Goal: Check status: Check status

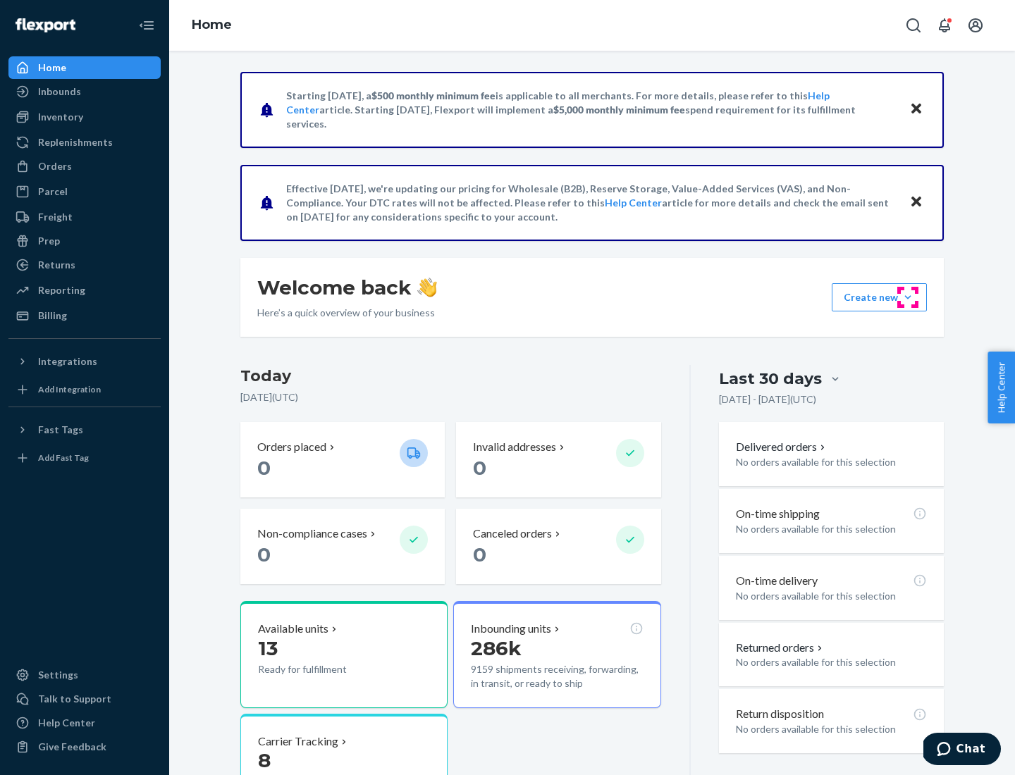
click at [907, 297] on button "Create new Create new inbound Create new order Create new product" at bounding box center [878, 297] width 95 height 28
click at [48, 241] on div "Prep" at bounding box center [49, 241] width 22 height 14
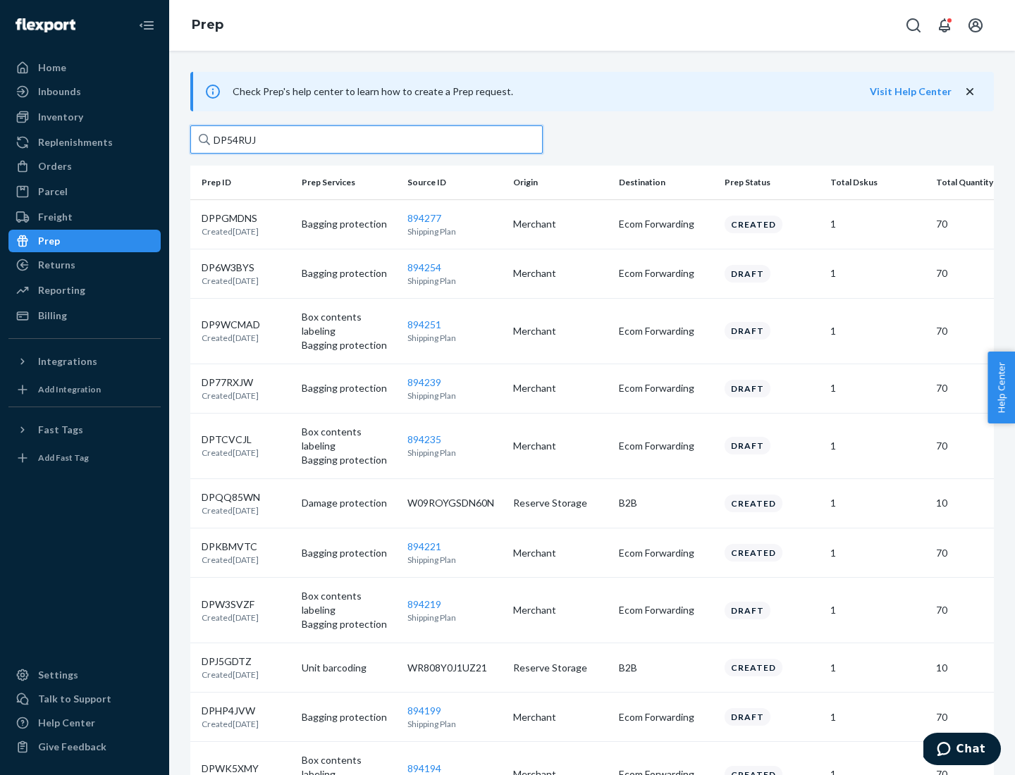
type input "DP54RUJL"
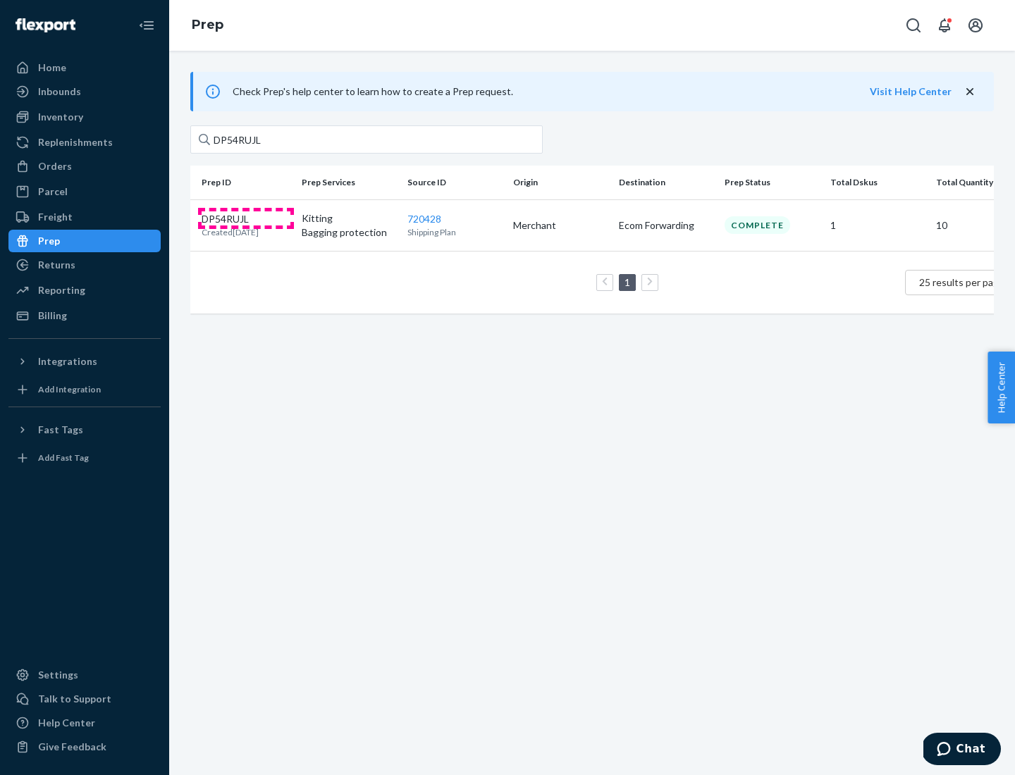
click at [246, 218] on p "DP54RUJL" at bounding box center [229, 219] width 57 height 14
